Goal: Task Accomplishment & Management: Complete application form

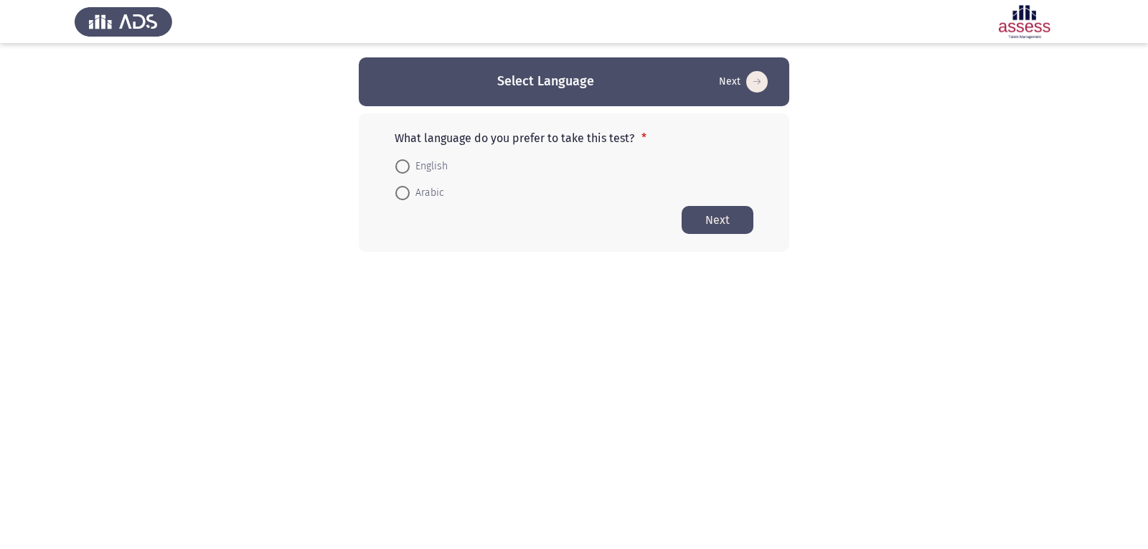
click at [426, 194] on span "Arabic" at bounding box center [427, 192] width 34 height 17
click at [410, 194] on input "Arabic" at bounding box center [402, 193] width 14 height 14
radio input "true"
click at [708, 222] on button "Next" at bounding box center [718, 219] width 72 height 28
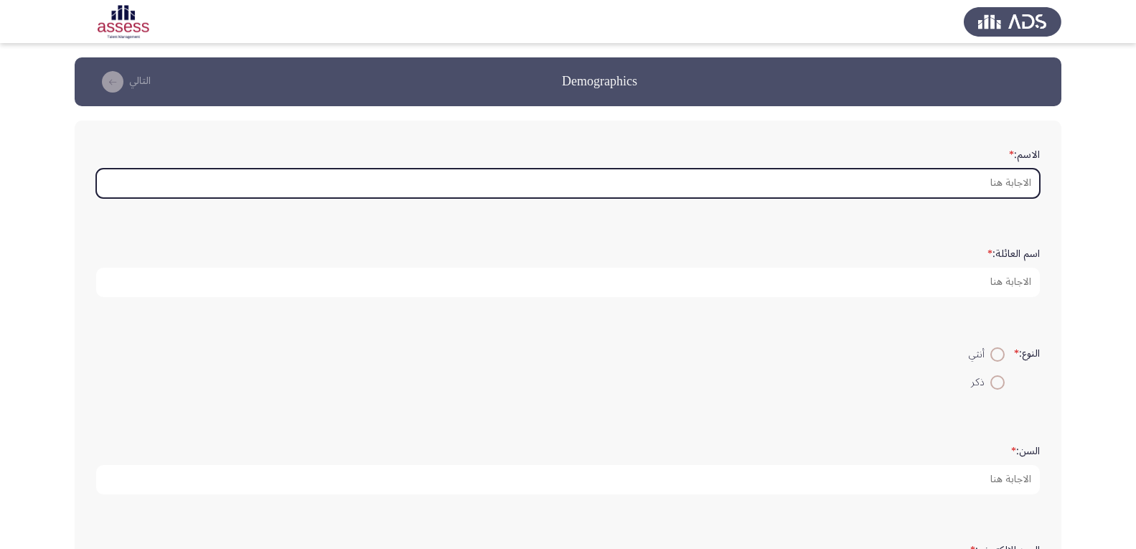
click at [937, 182] on input "الاسم: *" at bounding box center [568, 183] width 944 height 29
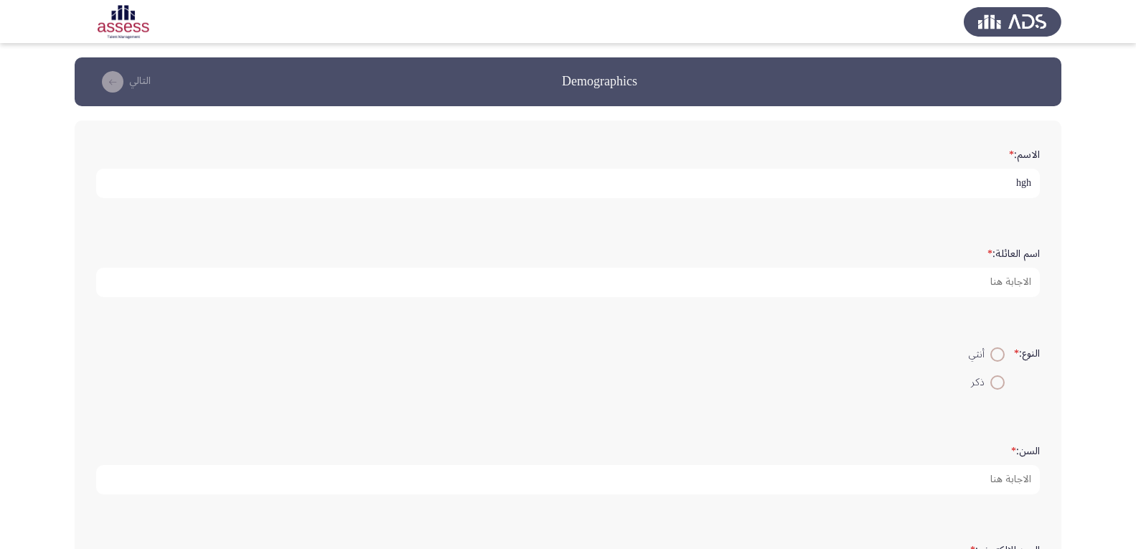
type input "hgh"
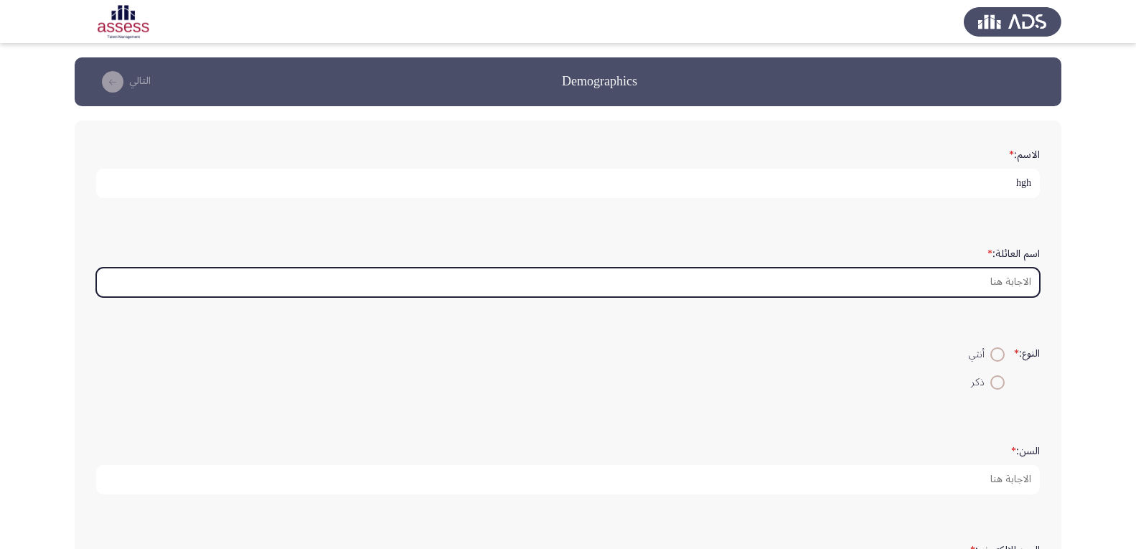
click at [1019, 289] on input "اسم العائلة: *" at bounding box center [568, 282] width 944 height 29
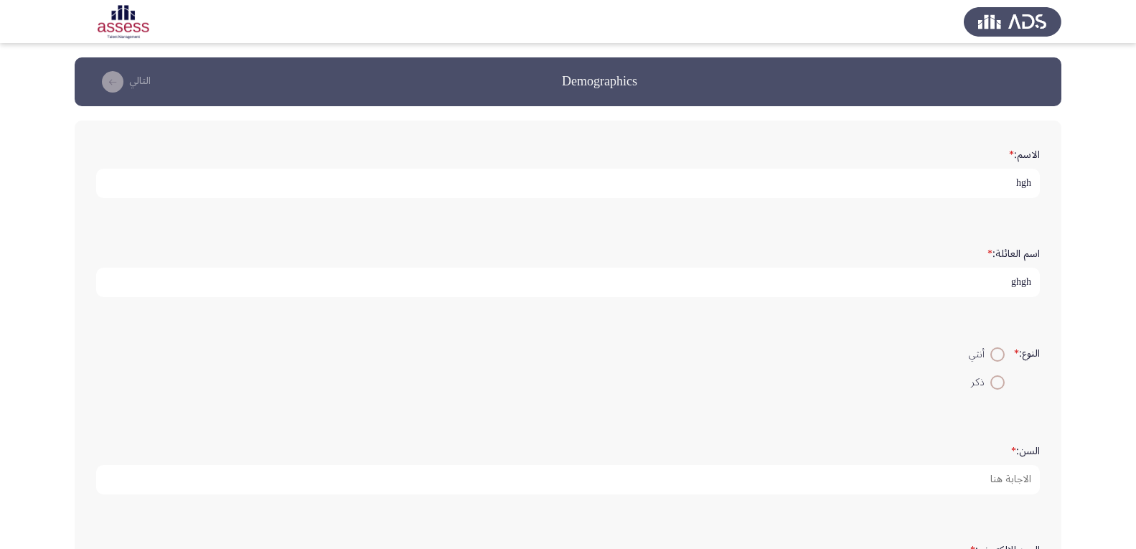
type input "ghgh"
click at [993, 357] on span at bounding box center [997, 354] width 14 height 14
click at [993, 357] on input "أنثي" at bounding box center [997, 354] width 14 height 14
radio input "true"
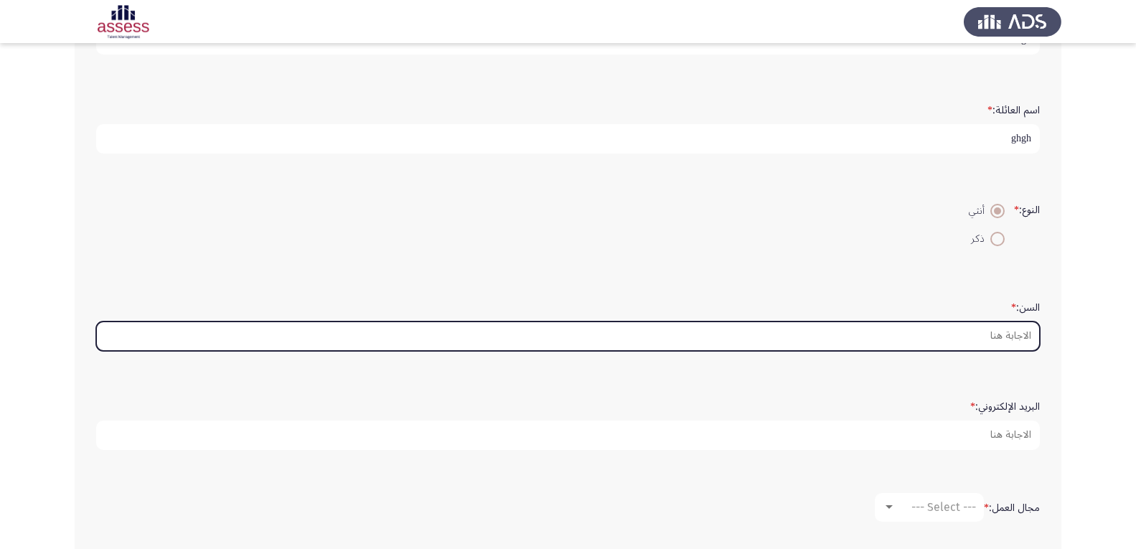
click at [1012, 325] on input "السن: *" at bounding box center [568, 336] width 944 height 29
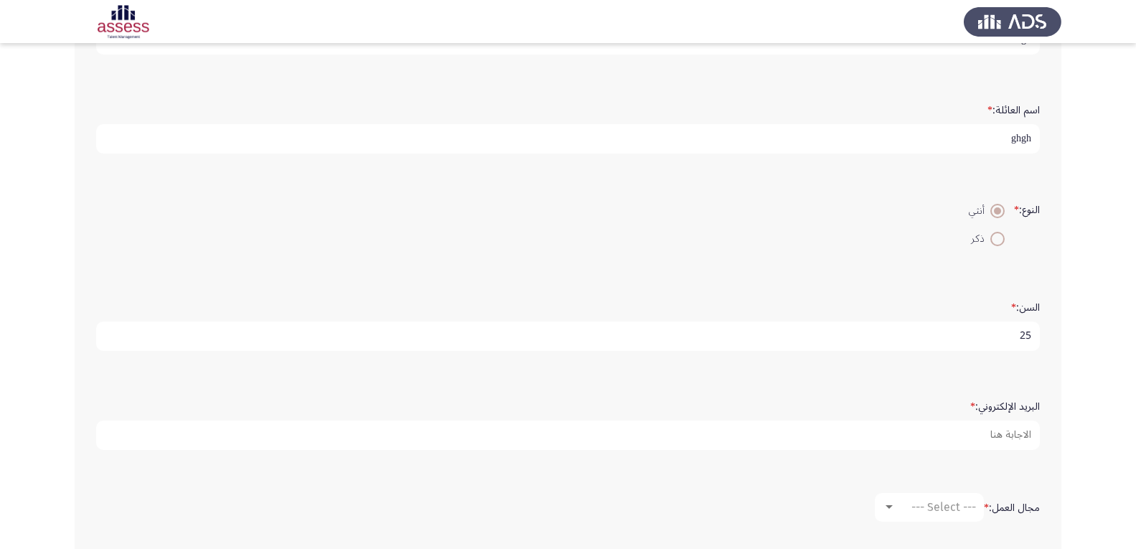
type input "25"
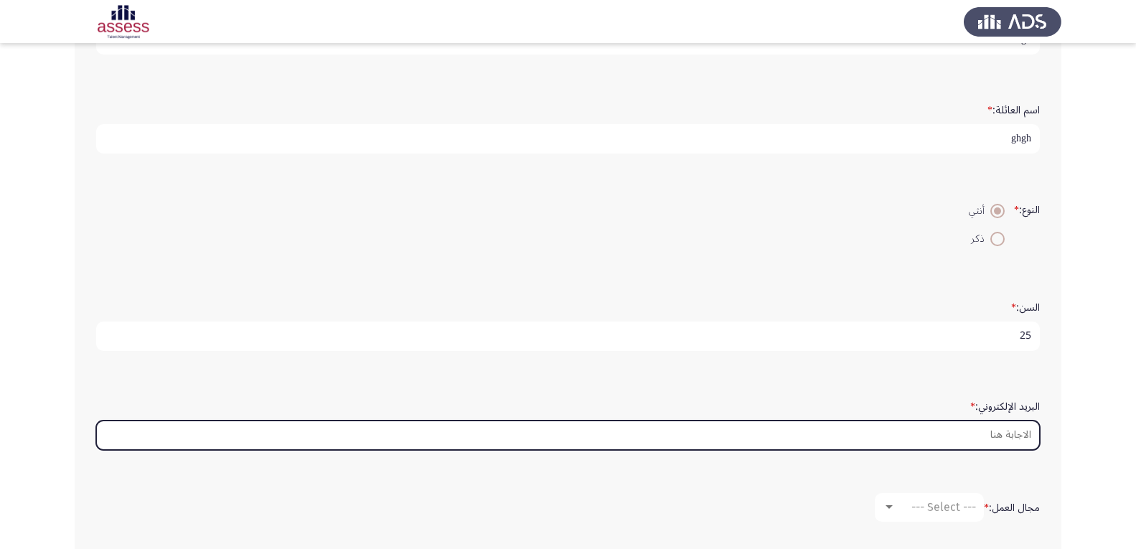
click at [1033, 438] on input "البريد الإلكتروني: *" at bounding box center [568, 435] width 944 height 29
type input "fhfgh"
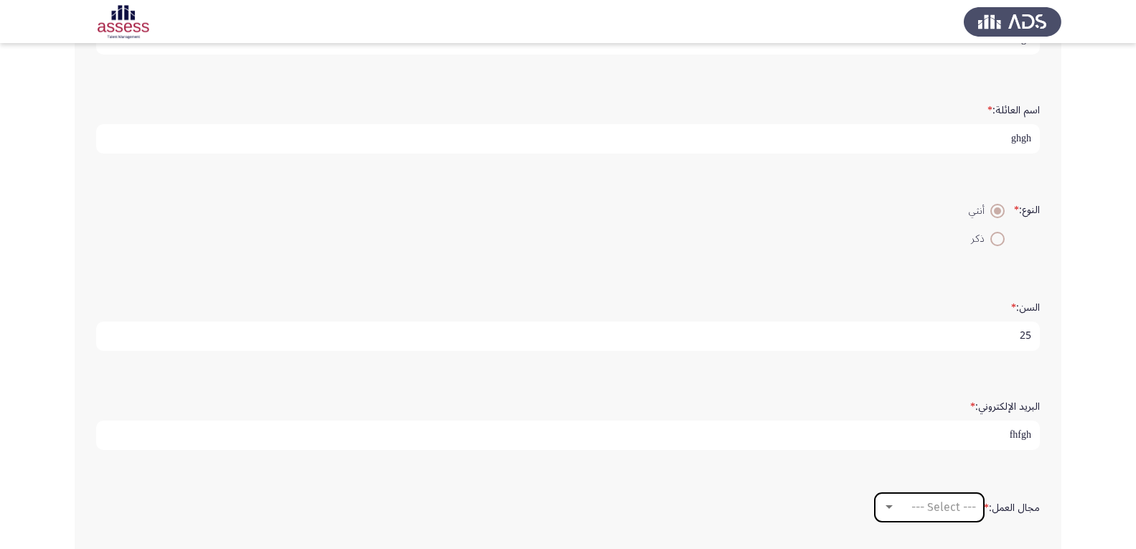
click at [919, 514] on span "--- Select ---" at bounding box center [943, 507] width 65 height 14
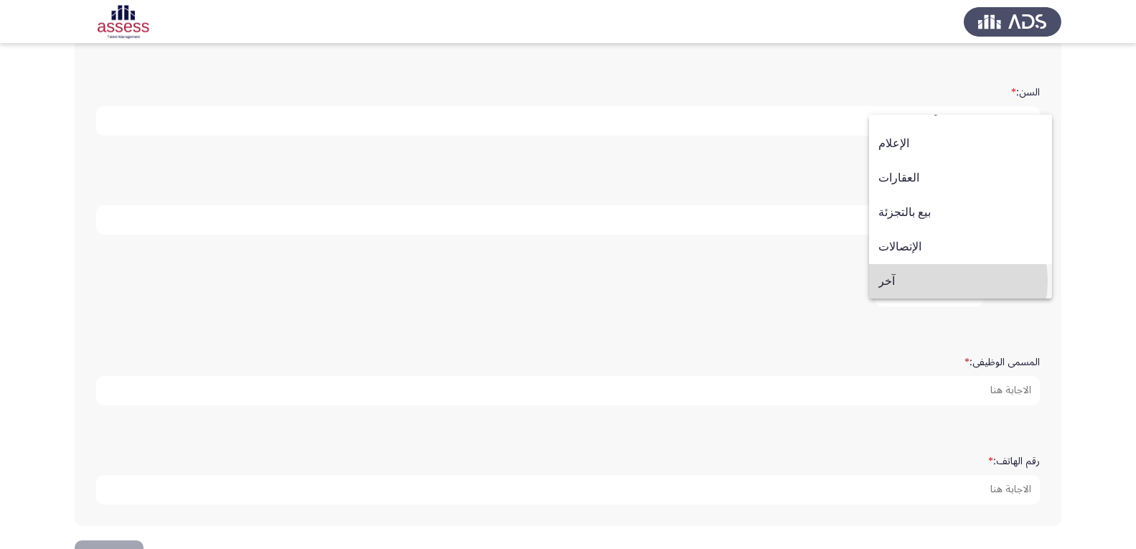
click at [937, 281] on span "آخر" at bounding box center [960, 281] width 164 height 34
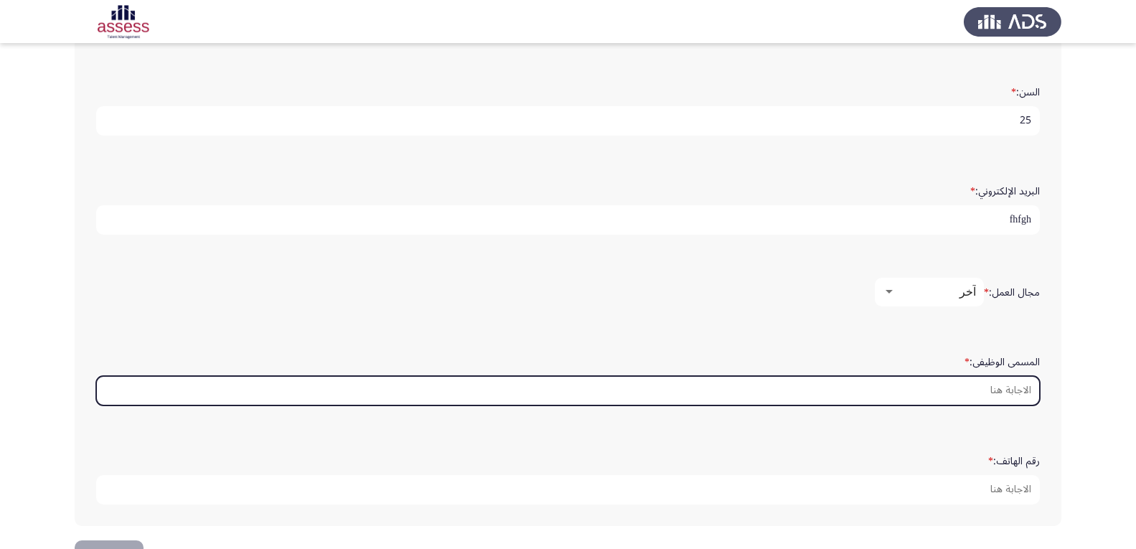
click at [982, 393] on input "المسمى الوظيفى: *" at bounding box center [568, 390] width 944 height 29
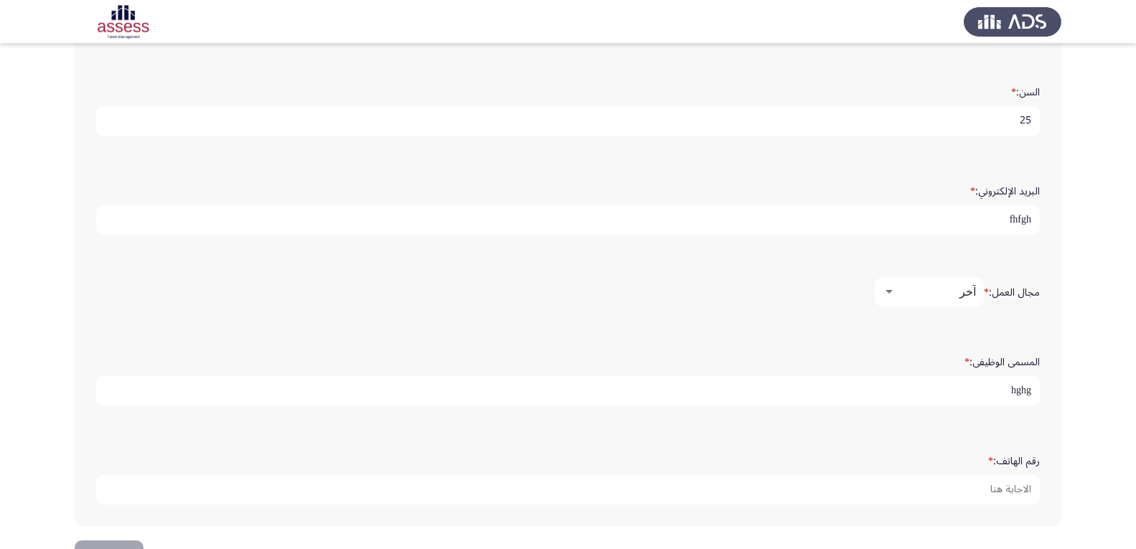
type input "hghg"
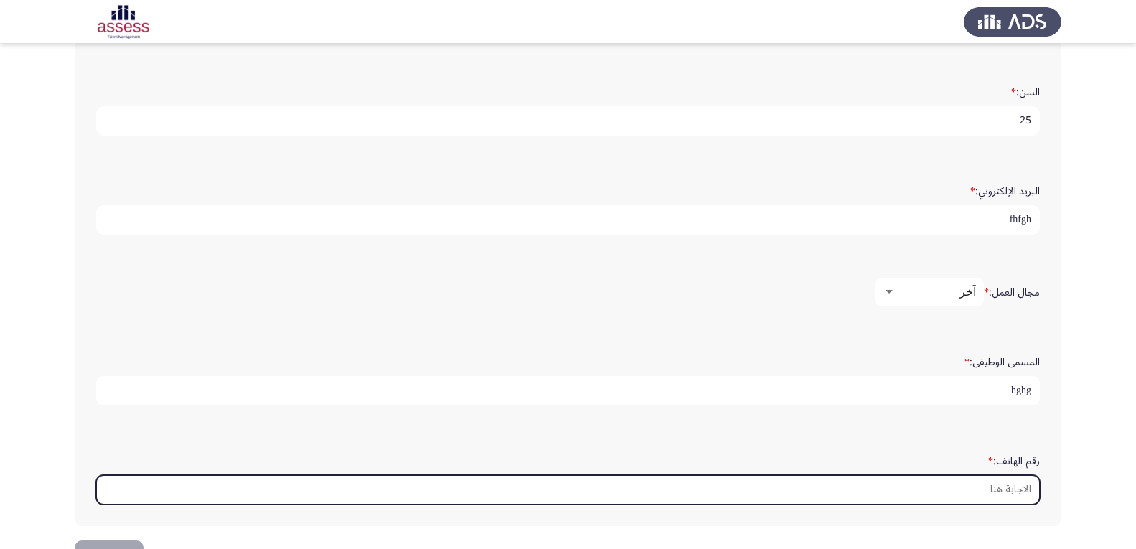
click at [1009, 475] on input "رقم الهاتف: *" at bounding box center [568, 489] width 944 height 29
type input "ghg"
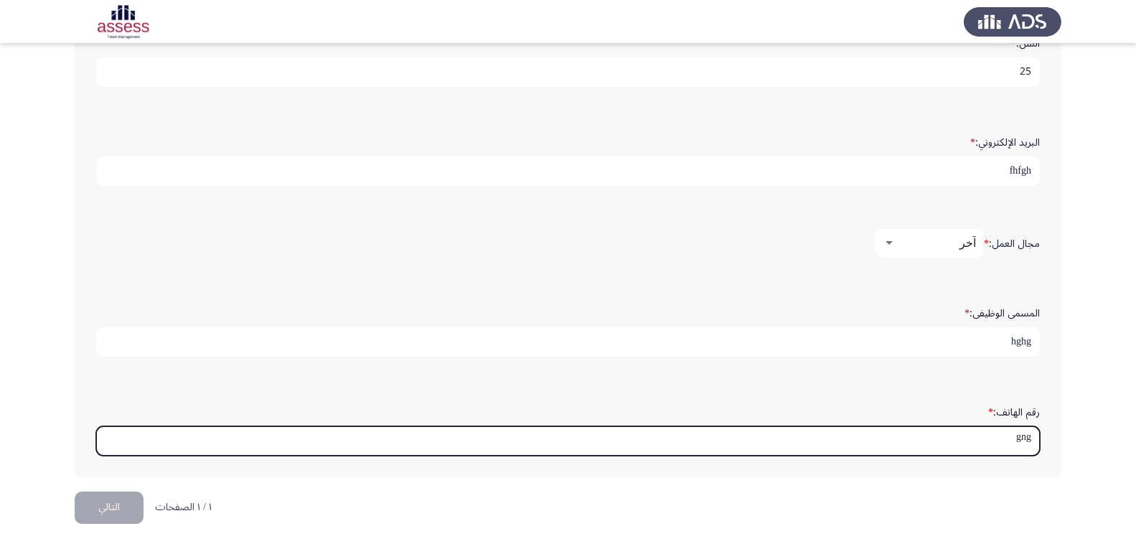
click at [908, 449] on input "ghg" at bounding box center [568, 440] width 944 height 29
click at [1020, 446] on input "011" at bounding box center [568, 440] width 944 height 29
type input "011111111111"
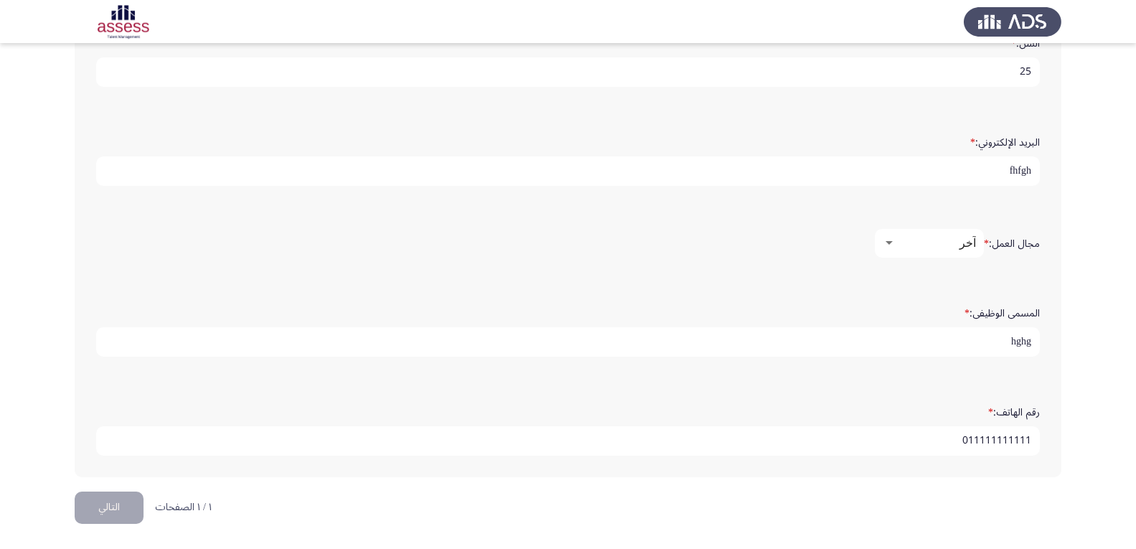
click at [993, 332] on input "hghg" at bounding box center [568, 341] width 944 height 29
type input "h"
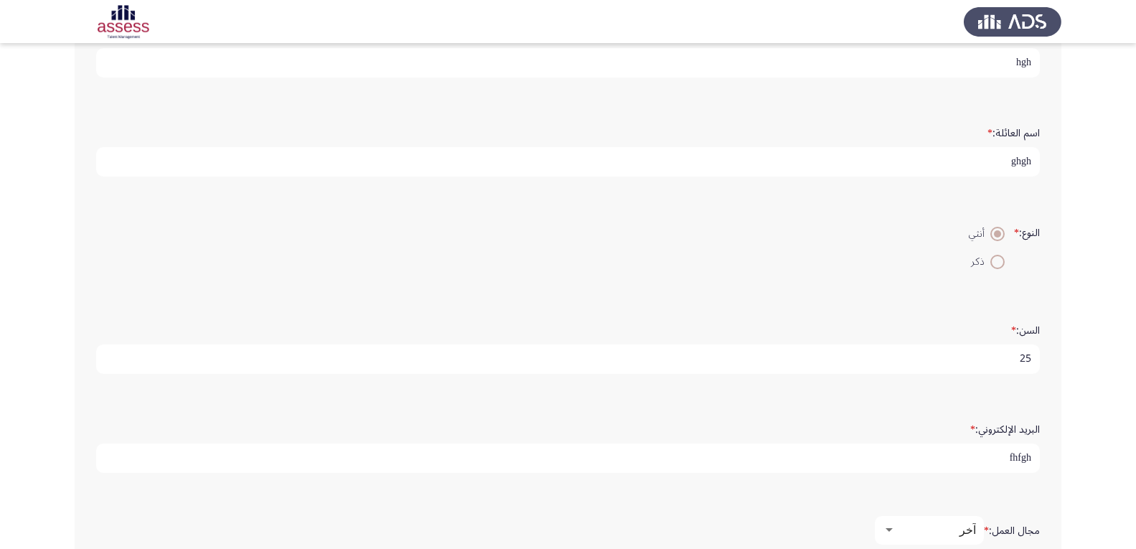
scroll to position [0, 0]
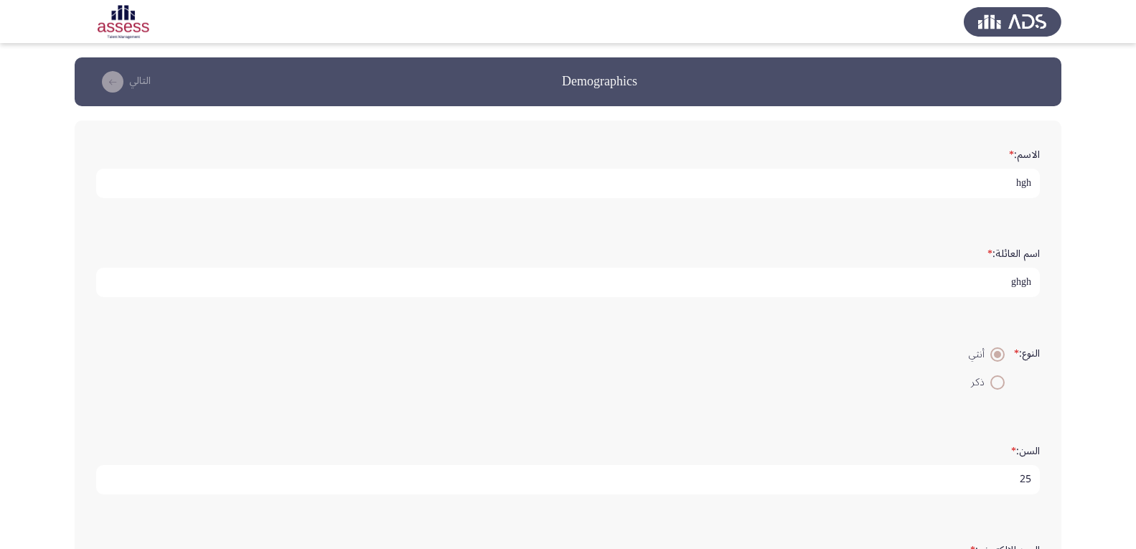
type input "hgg"
click at [1001, 269] on input "ghgh" at bounding box center [568, 282] width 944 height 29
click at [997, 155] on form "الاسم: * hgh" at bounding box center [568, 170] width 944 height 56
click at [1000, 185] on input "hgh" at bounding box center [568, 183] width 944 height 29
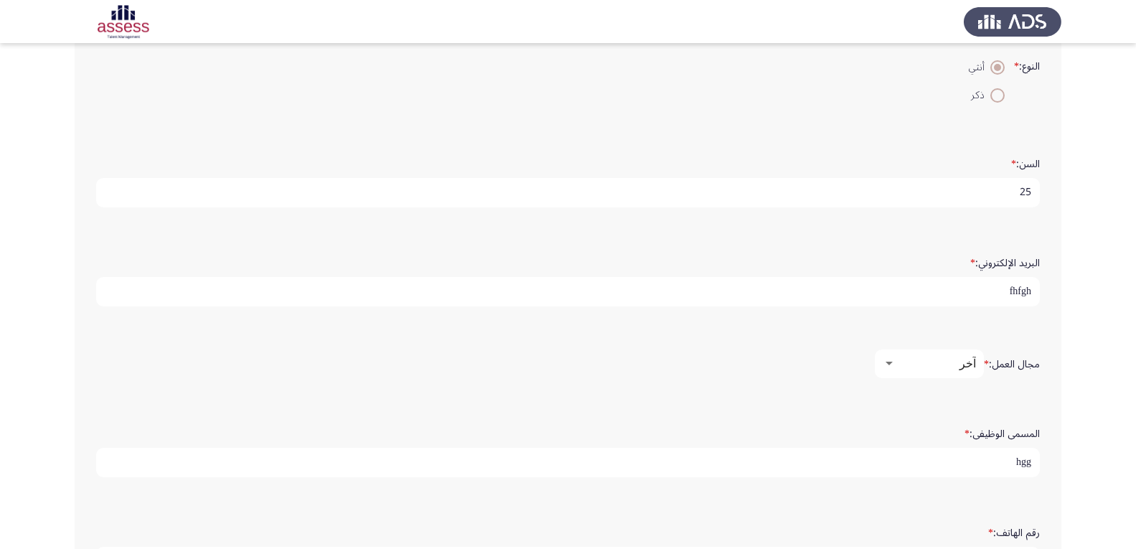
scroll to position [408, 0]
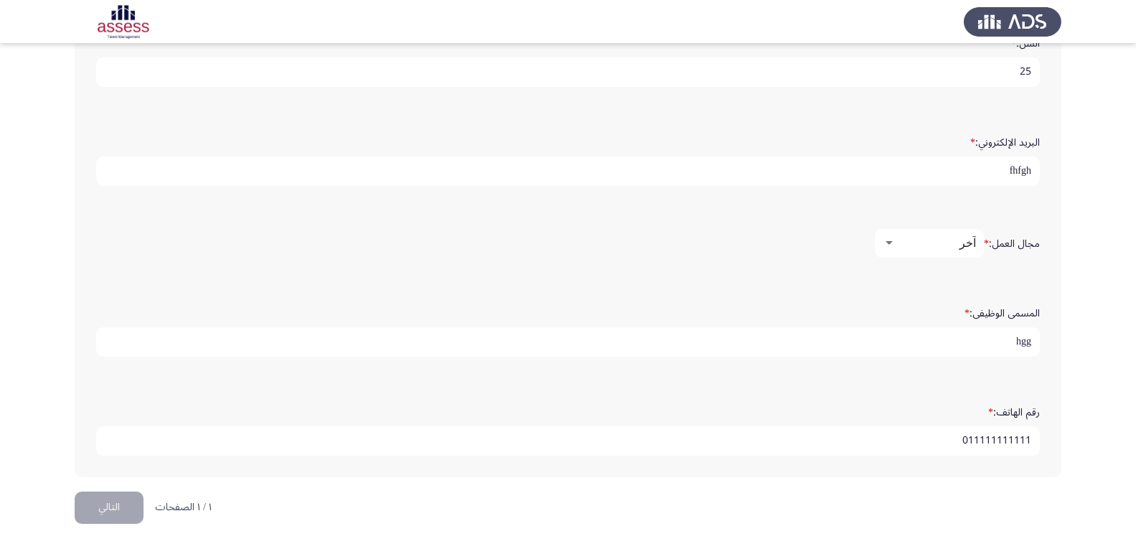
type input "hghbnm"
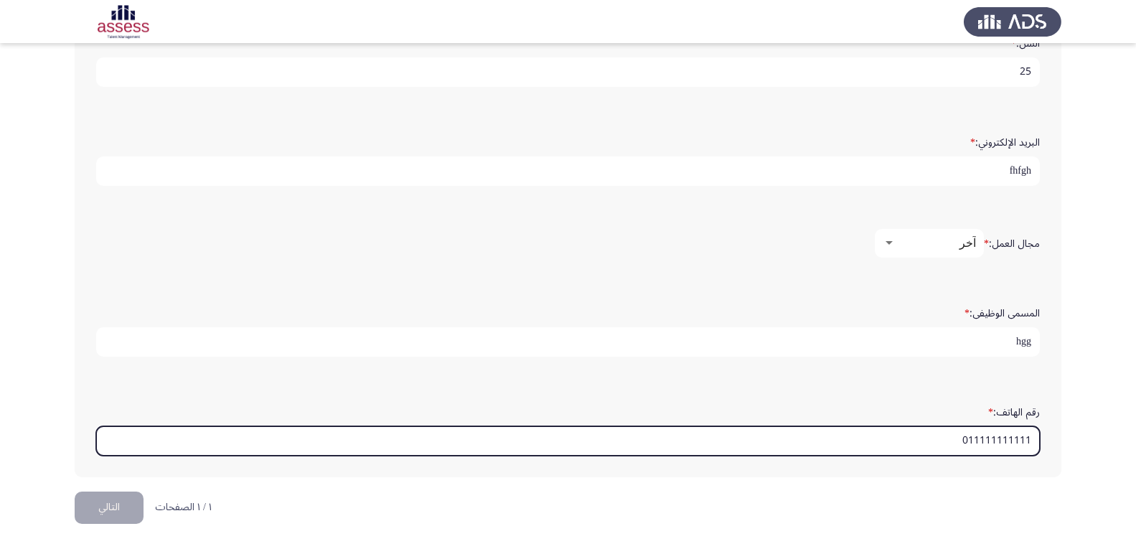
click at [183, 440] on input "011111111111" at bounding box center [568, 440] width 944 height 29
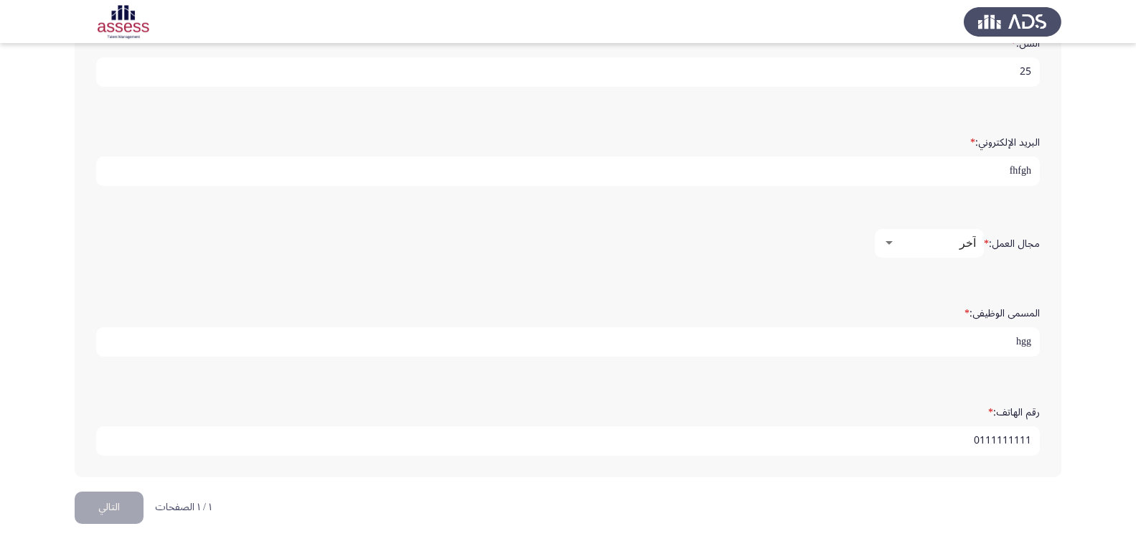
type input "0111111111"
click at [992, 333] on input "hgg" at bounding box center [568, 341] width 944 height 29
type input "hggbmnm"
click at [942, 245] on div "آخر" at bounding box center [936, 243] width 80 height 14
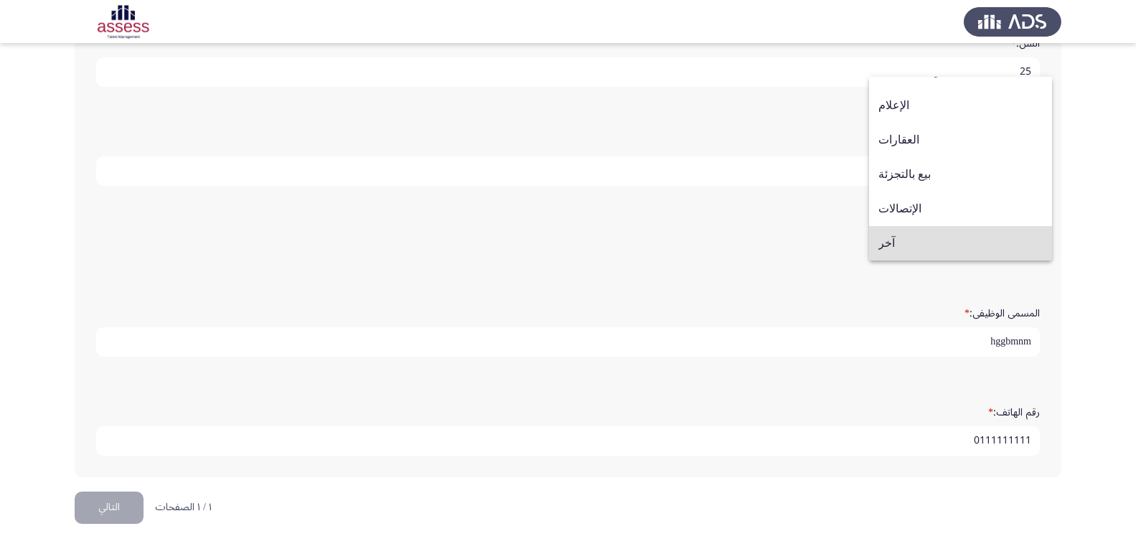
click at [942, 245] on span "آخر" at bounding box center [960, 243] width 164 height 34
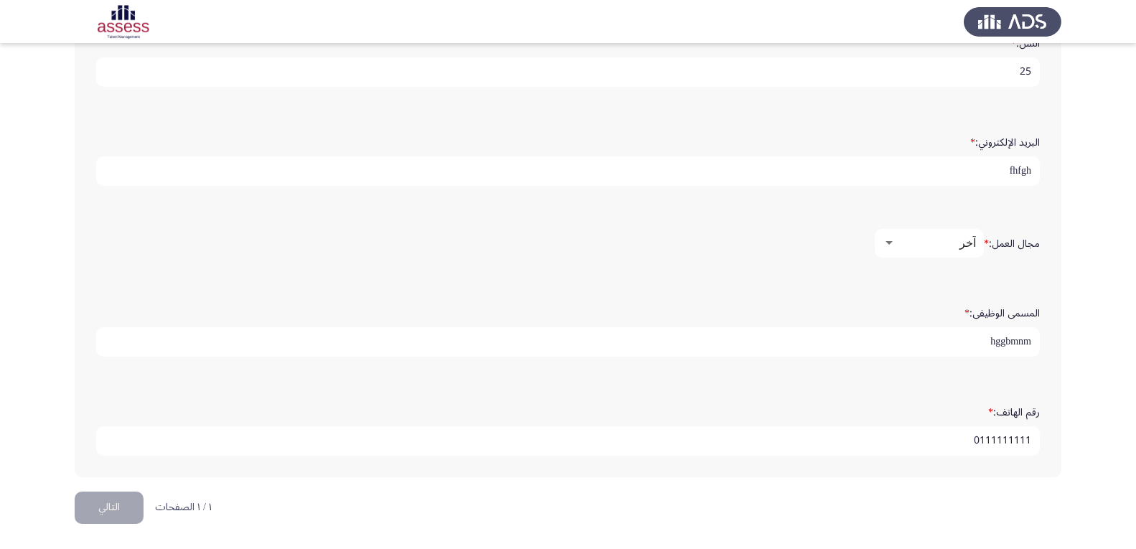
scroll to position [336, 0]
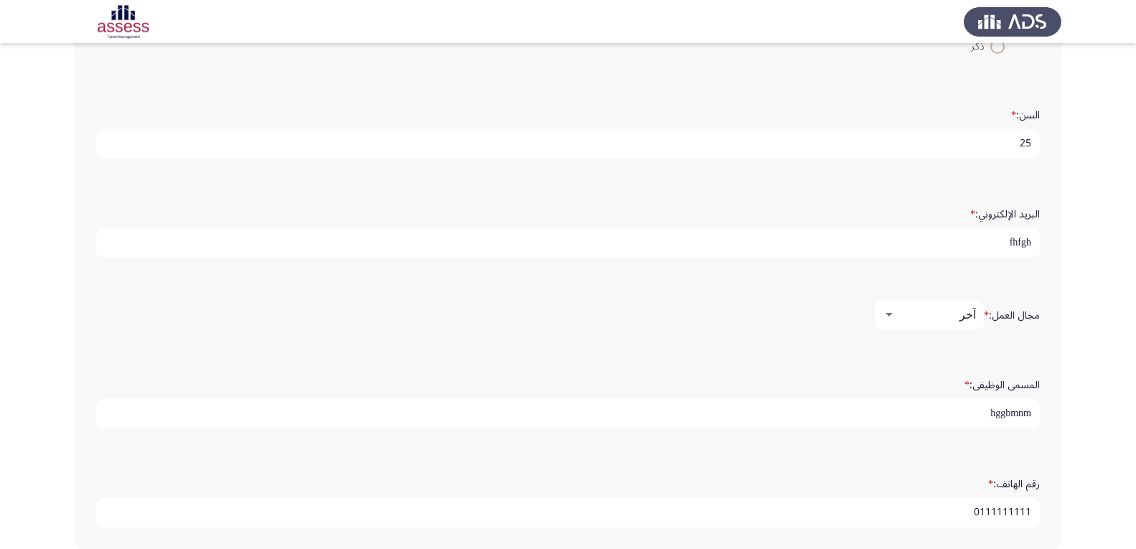
click at [970, 197] on div "البريد الإلكتروني: * fhfgh" at bounding box center [568, 229] width 958 height 70
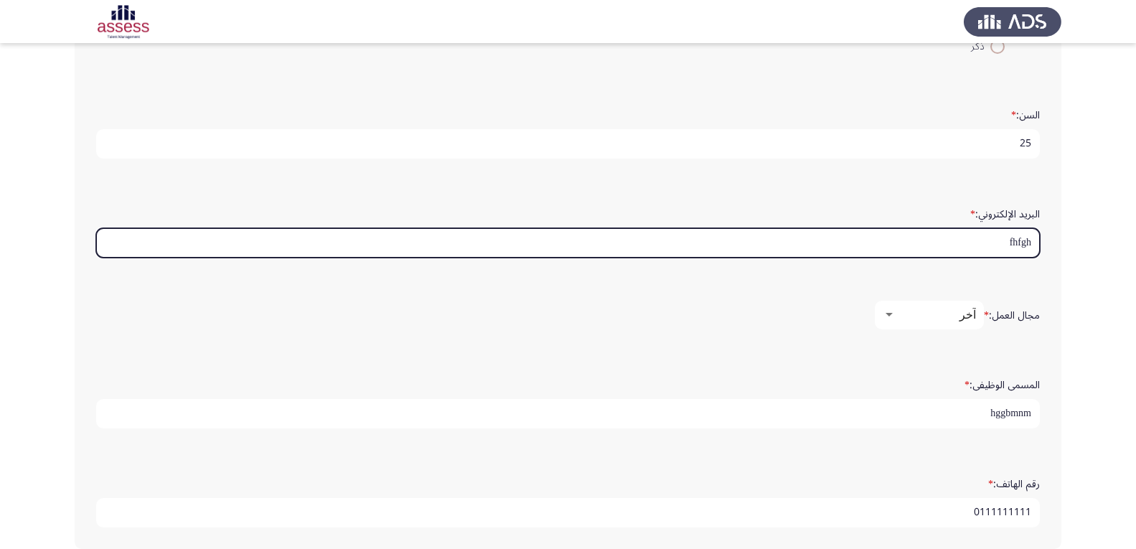
click at [984, 246] on input "fhfgh" at bounding box center [568, 242] width 944 height 29
type input "f"
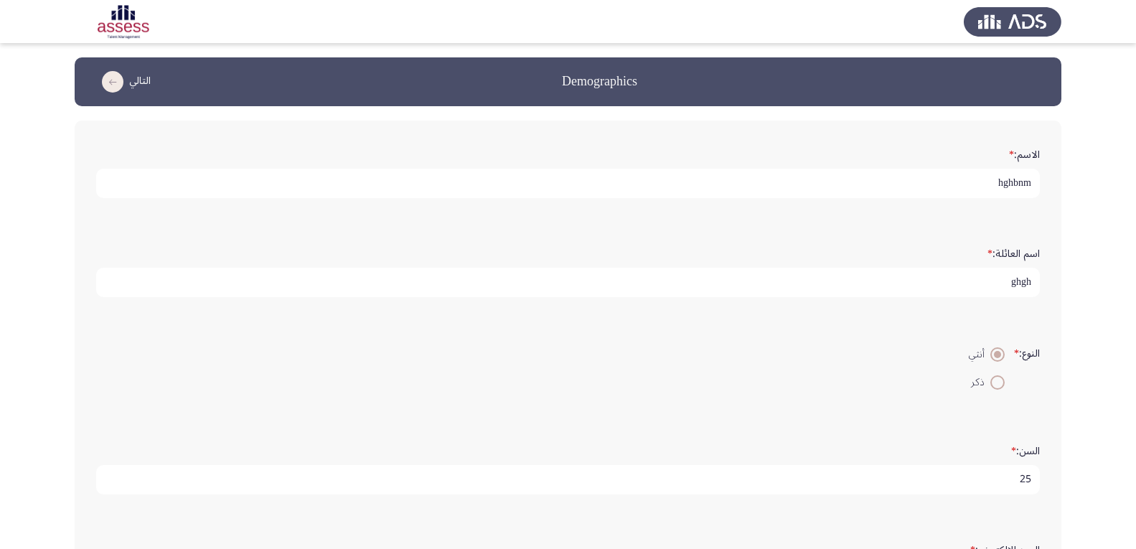
scroll to position [408, 0]
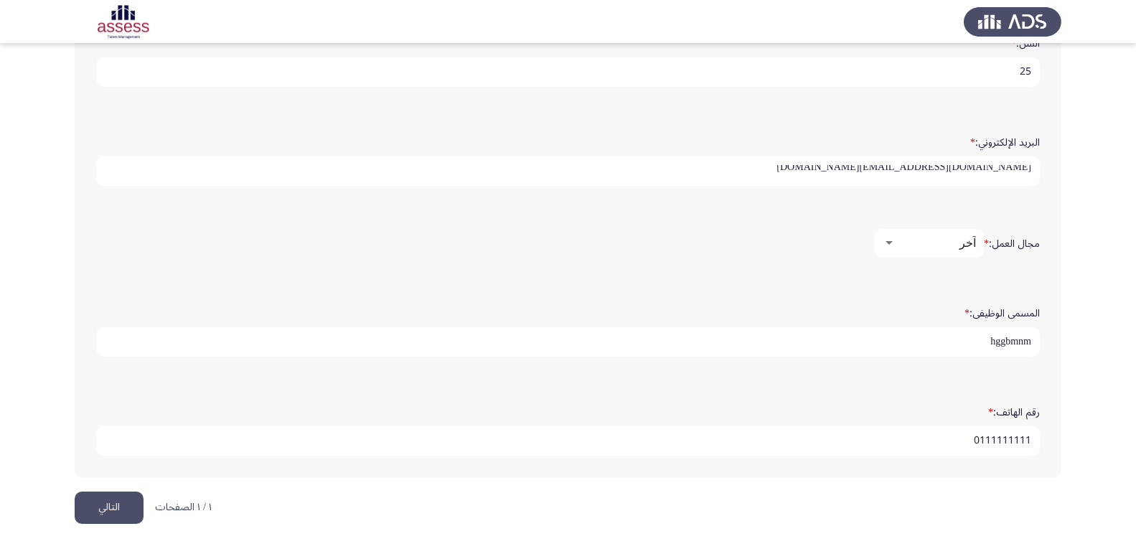
type input "[DOMAIN_NAME][EMAIL_ADDRESS][DOMAIN_NAME]"
click at [93, 500] on button "التالي" at bounding box center [109, 508] width 69 height 32
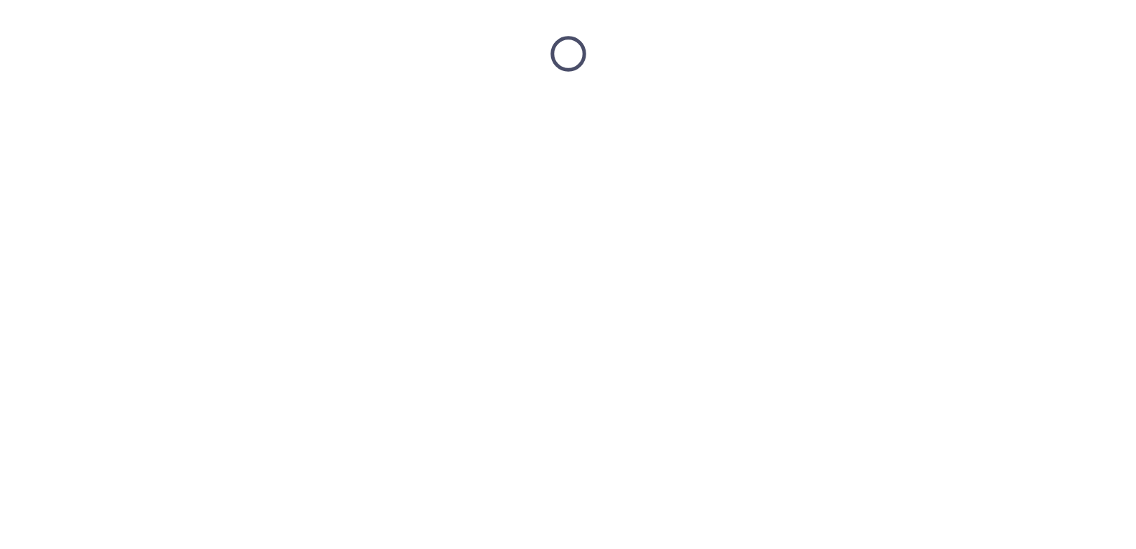
scroll to position [0, 0]
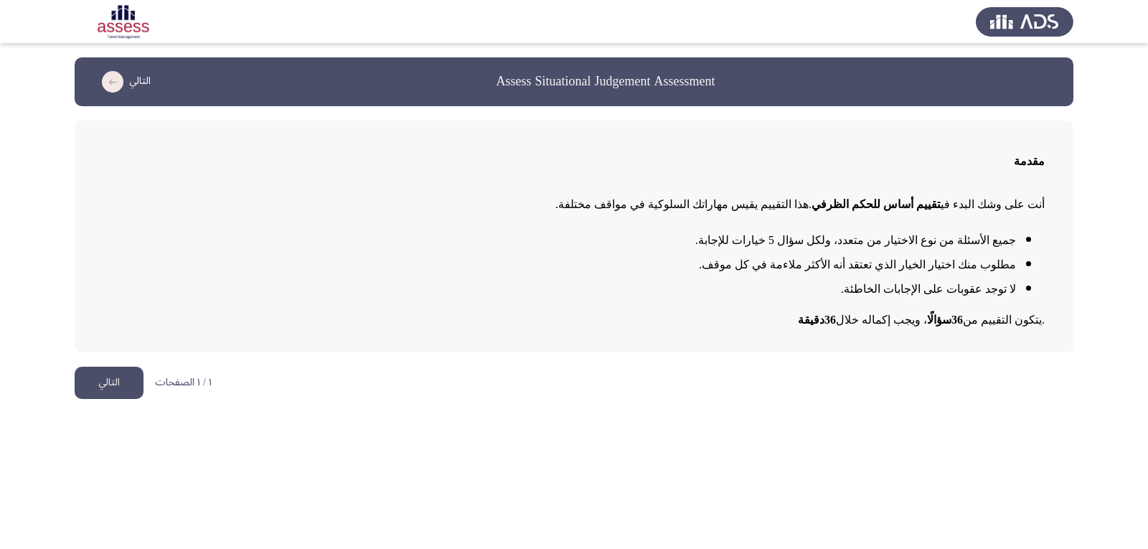
click at [87, 388] on button "التالي" at bounding box center [109, 383] width 69 height 32
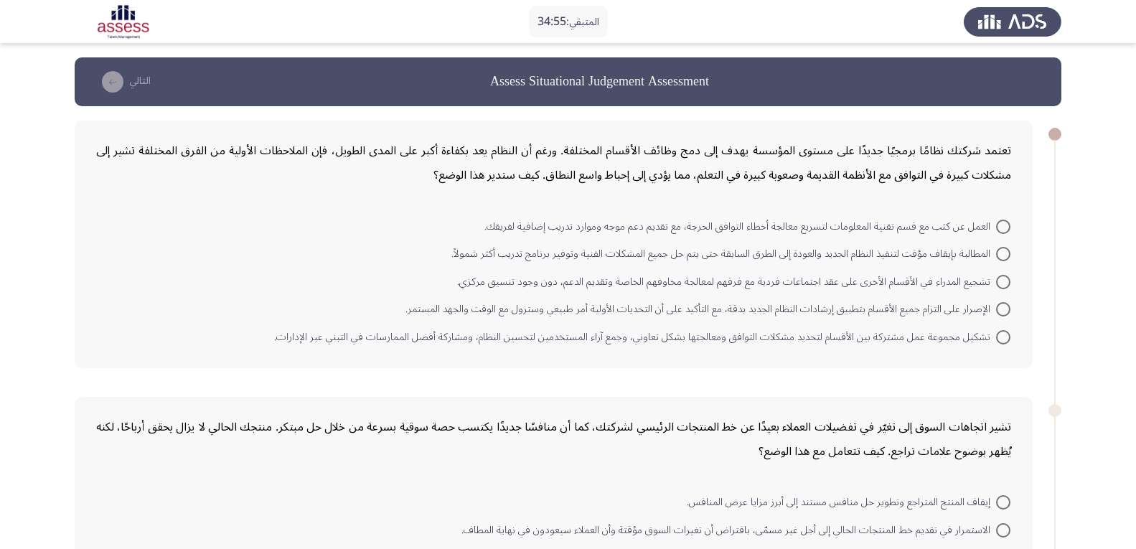
click at [1094, 81] on app-assessment-container "المتبقي: 34:55 Assess Situational Judgement Assessment التالي تعتمد شركتك نظامً…" at bounding box center [568, 495] width 1136 height 877
drag, startPoint x: 1086, startPoint y: 62, endPoint x: 1076, endPoint y: 62, distance: 9.4
click at [1081, 62] on app-assessment-container "المتبقي: 34:54 Assess Situational Judgement Assessment التالي تعتمد شركتك نظامً…" at bounding box center [568, 495] width 1136 height 877
click at [1066, 204] on app-assessment-container "المتبقي: 32:15 Assess Situational Judgement Assessment التالي تعتمد شركتك نظامً…" at bounding box center [568, 495] width 1136 height 877
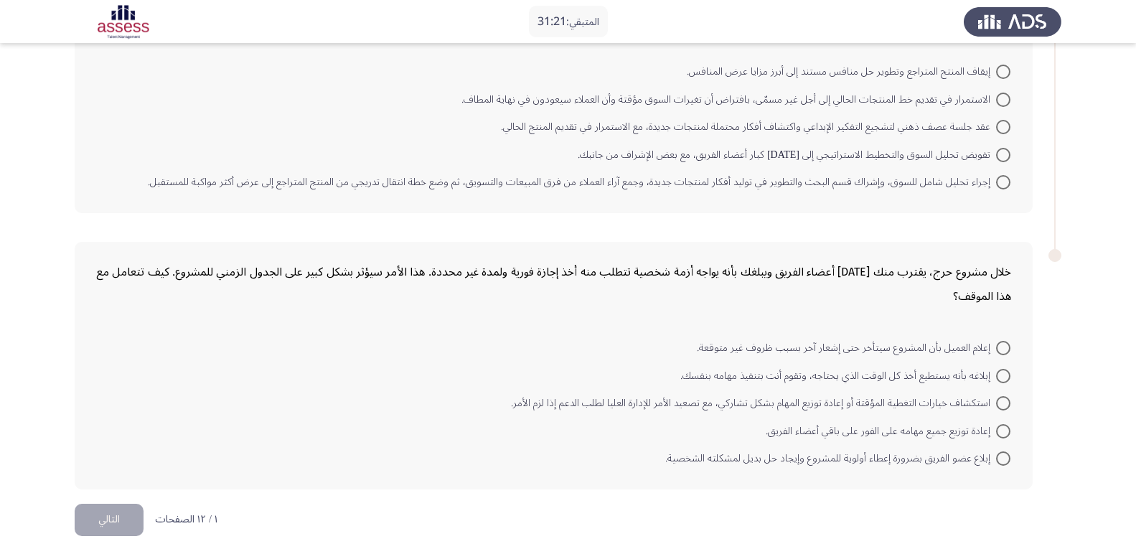
scroll to position [443, 0]
